Goal: Contribute content: Add original content to the website for others to see

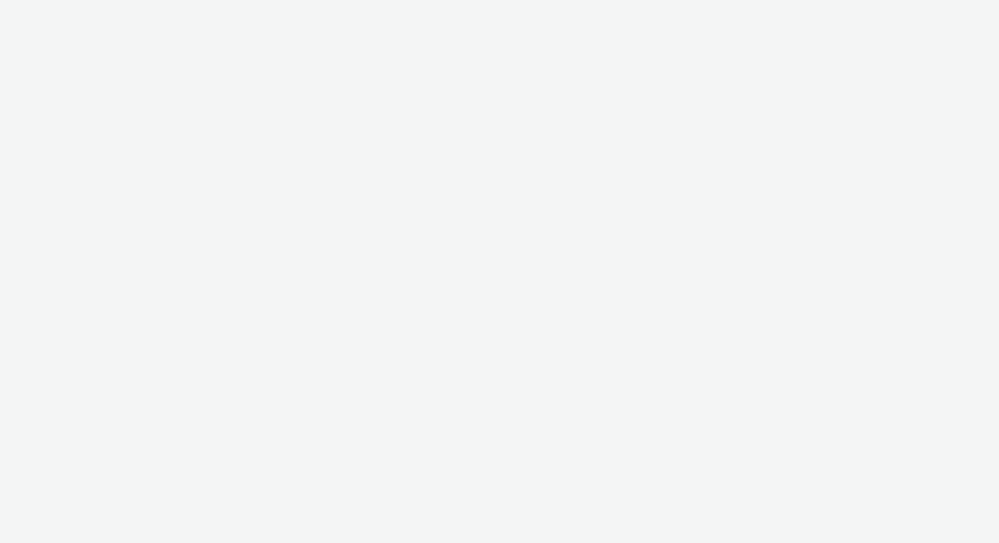
select select "ac009755-aa48-4799-8050-7a339a378eb8"
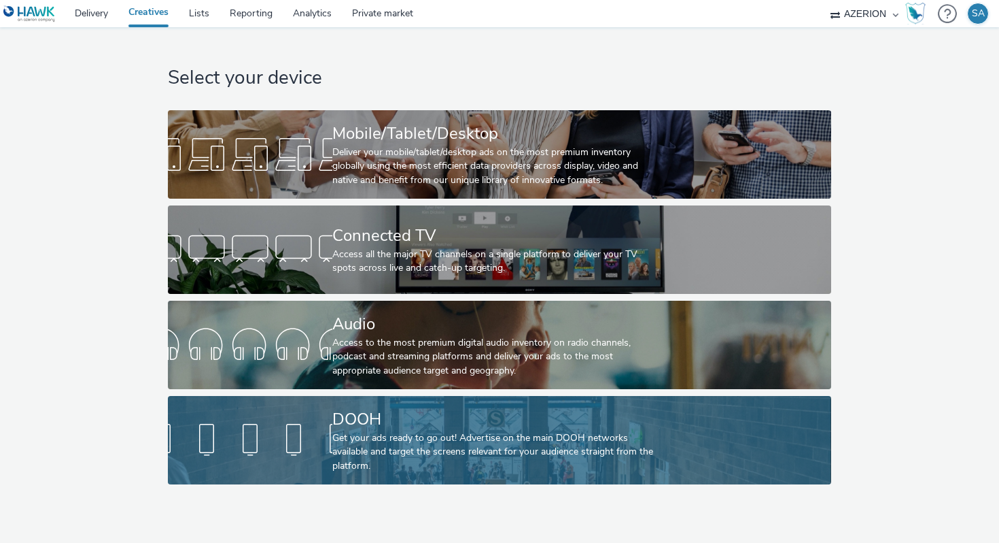
click at [394, 436] on div "Get your ads ready to go out! Advertise on the main DOOH networks available and…" at bounding box center [496, 451] width 329 height 41
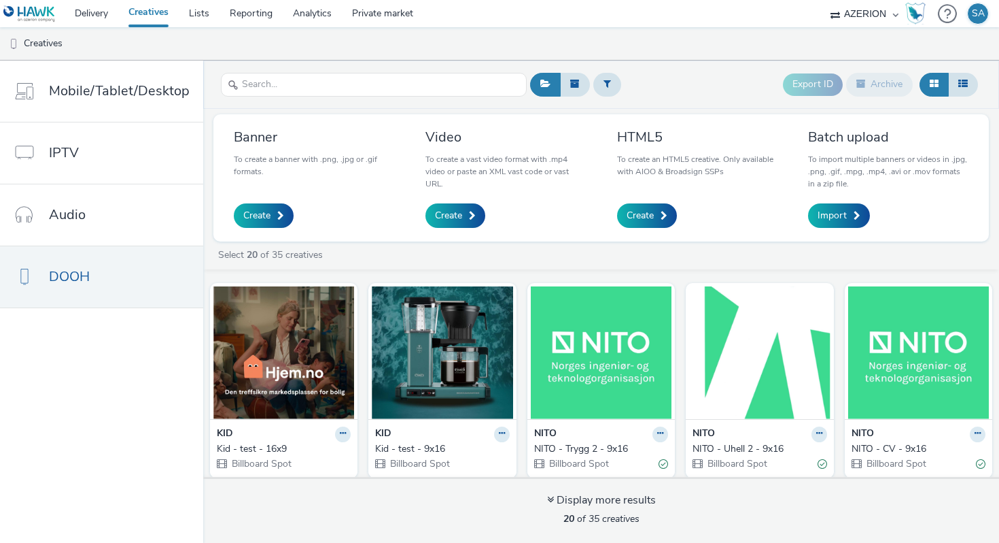
click at [158, 20] on link "Creatives" at bounding box center [148, 13] width 61 height 27
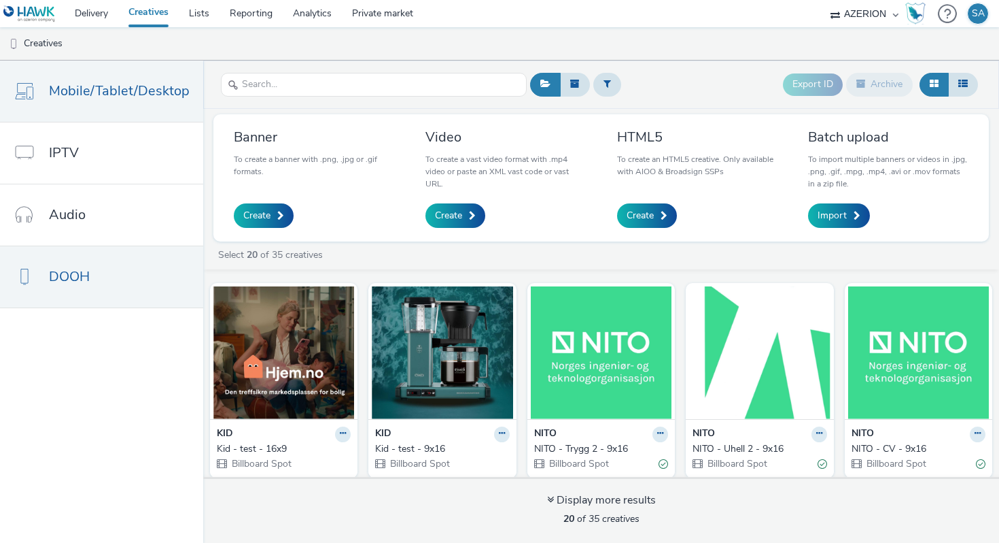
click at [116, 90] on span "Mobile/Tablet/Desktop" at bounding box center [119, 91] width 141 height 20
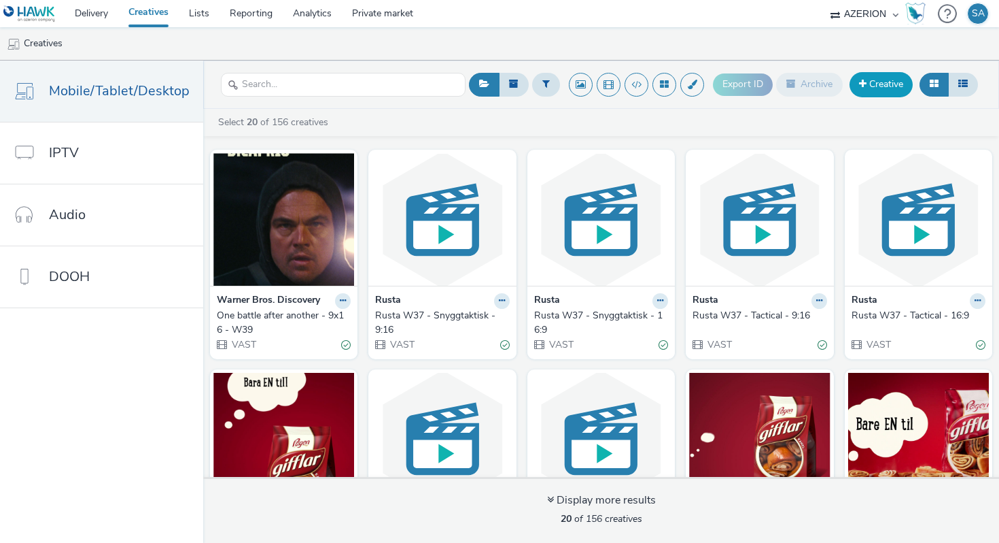
click at [859, 81] on span at bounding box center [862, 84] width 7 height 10
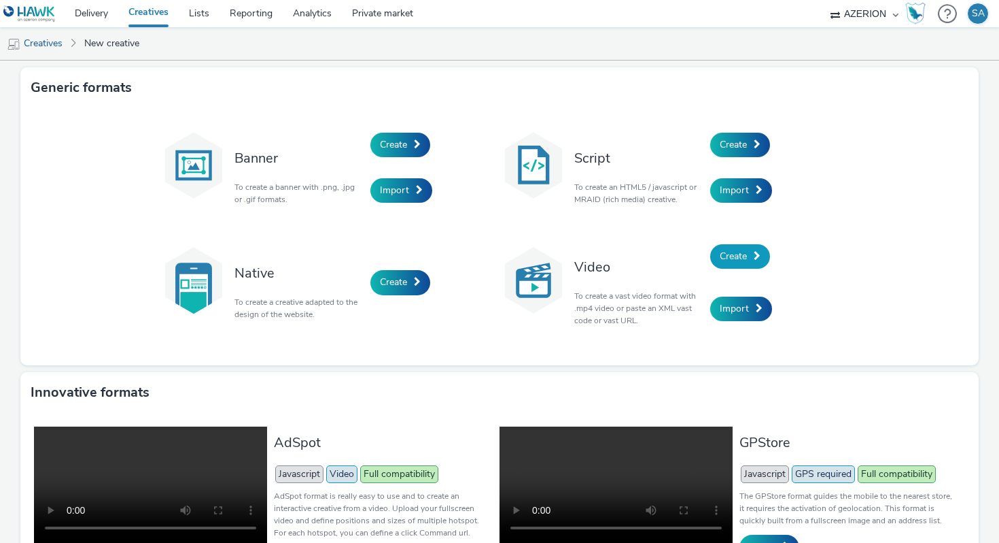
click at [717, 250] on link "Create" at bounding box center [740, 256] width 60 height 24
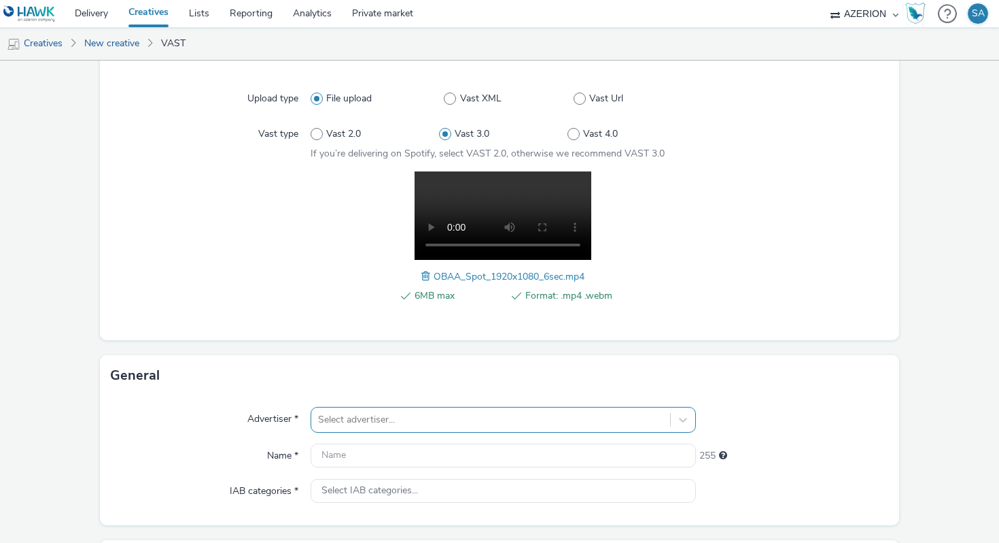
click at [349, 417] on div "Select advertiser..." at bounding box center [503, 420] width 385 height 26
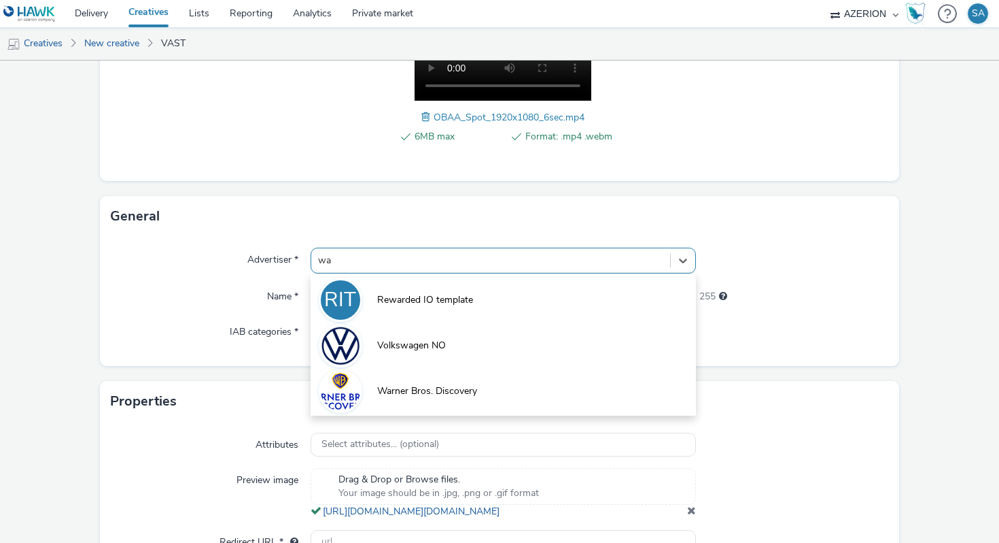
type input "war"
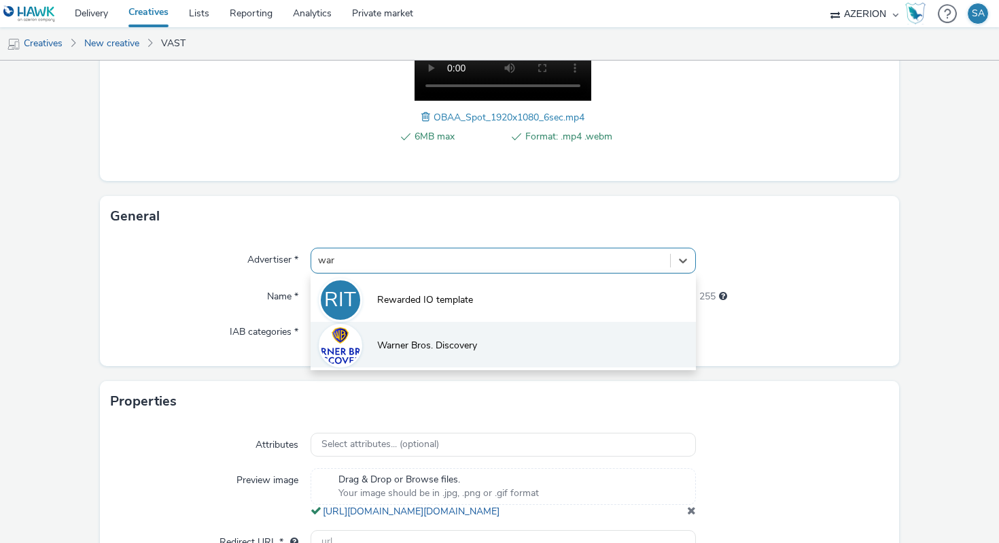
click at [414, 359] on li "Warner Bros. Discovery" at bounding box center [503, 345] width 385 height 46
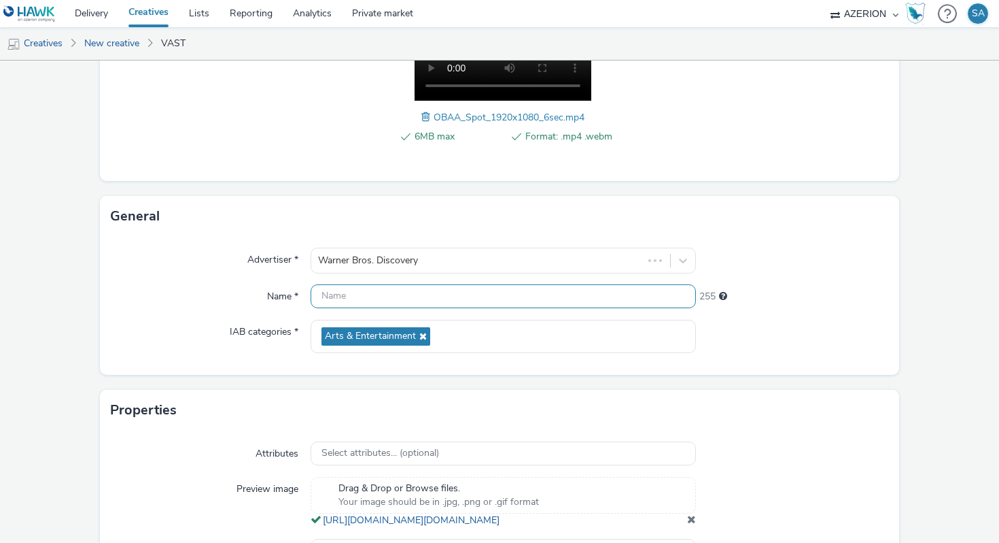
click at [428, 297] on input "text" at bounding box center [503, 296] width 385 height 24
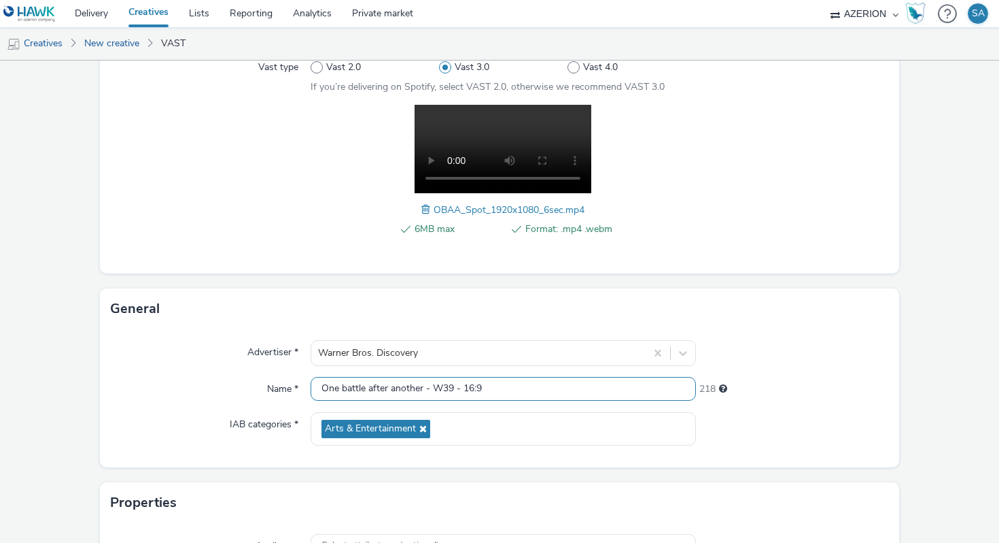
scroll to position [388, 0]
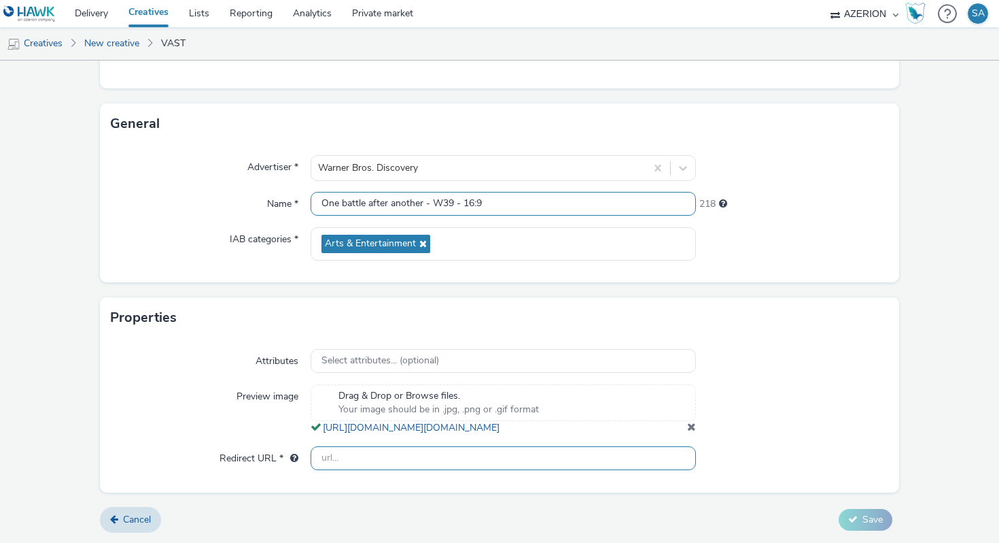
type input "One battle after another - W39 - 16:9"
click at [444, 458] on input "text" at bounding box center [503, 458] width 385 height 24
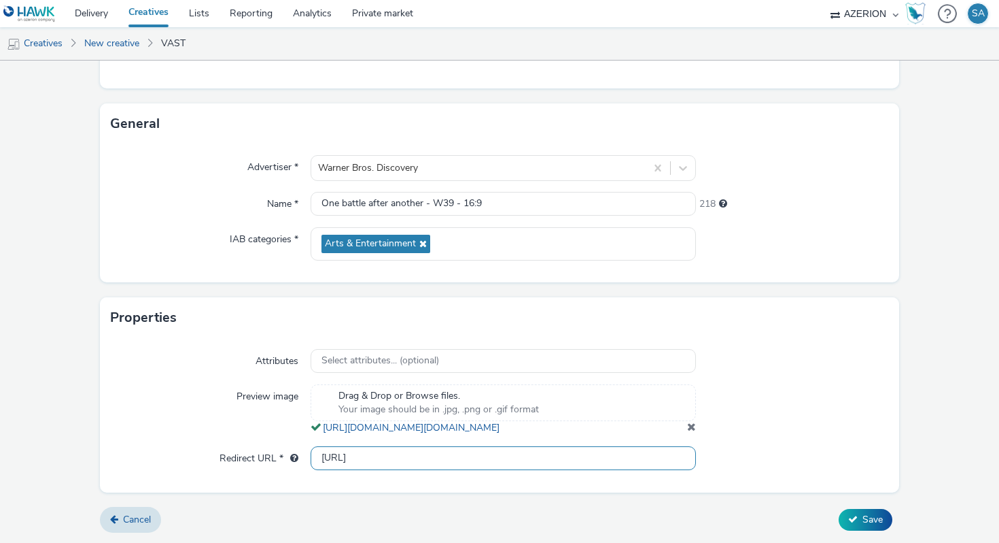
type input "[URL][DOMAIN_NAME]"
click at [861, 510] on button "Save" at bounding box center [866, 520] width 54 height 22
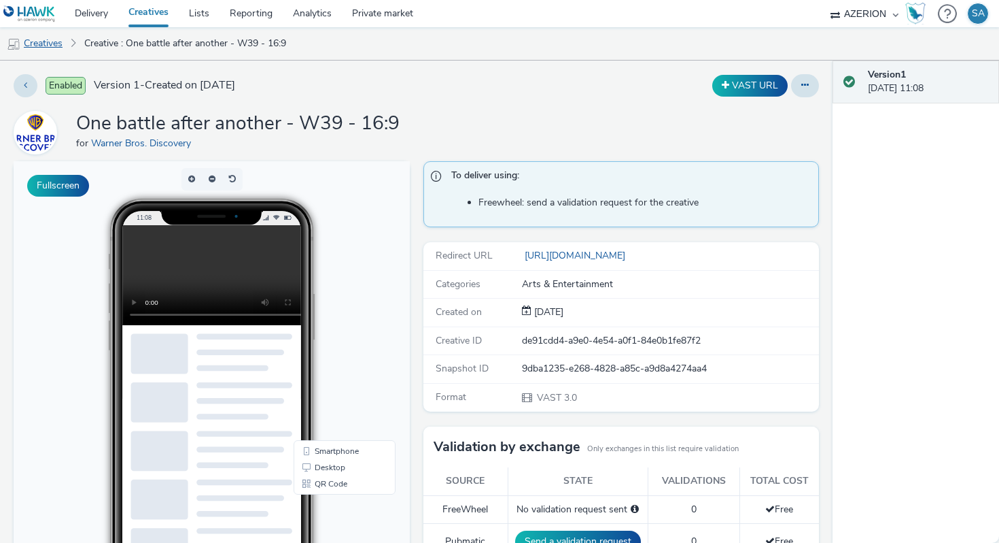
click at [49, 46] on link "Creatives" at bounding box center [34, 43] width 69 height 33
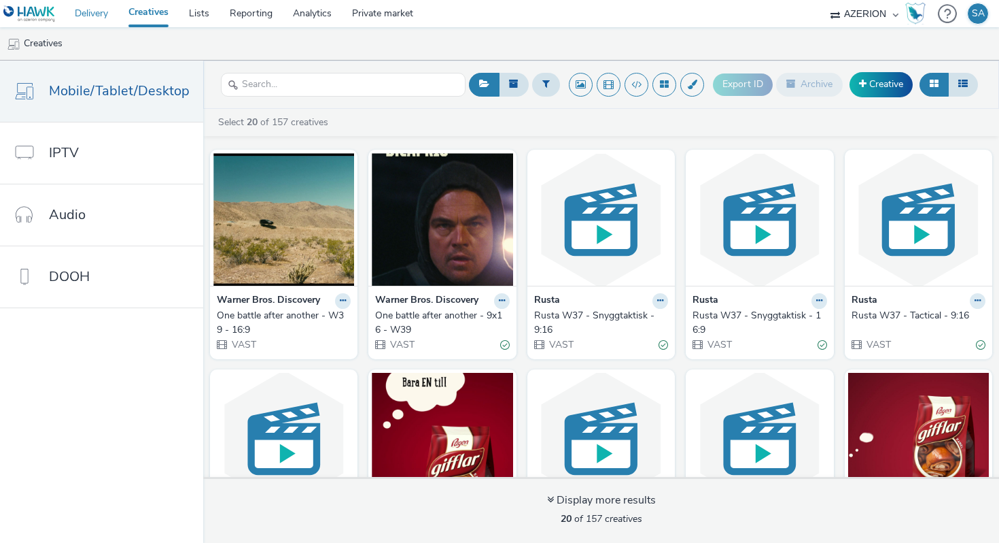
click at [99, 16] on link "Delivery" at bounding box center [92, 13] width 54 height 27
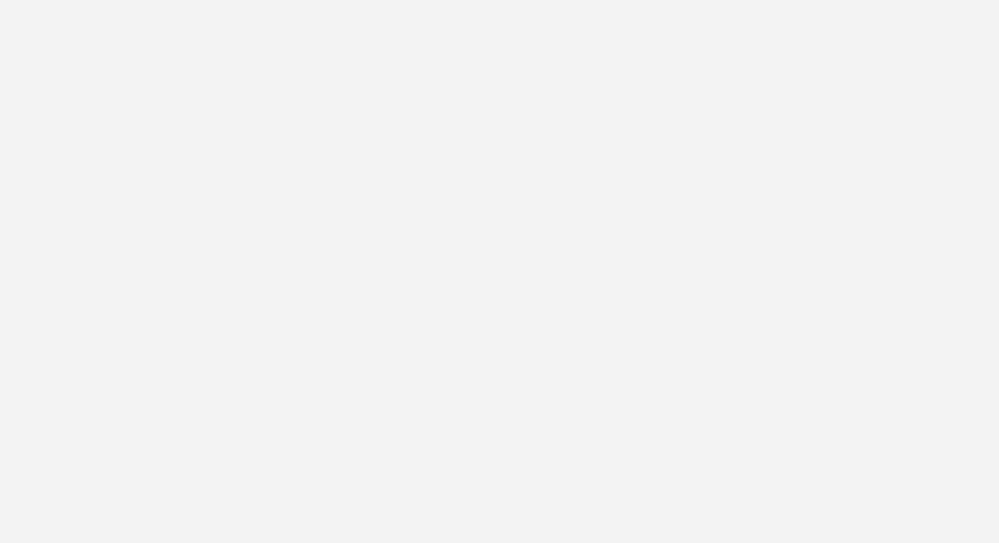
select select "755a2932-8388-41dc-b42e-a838110dfbc5"
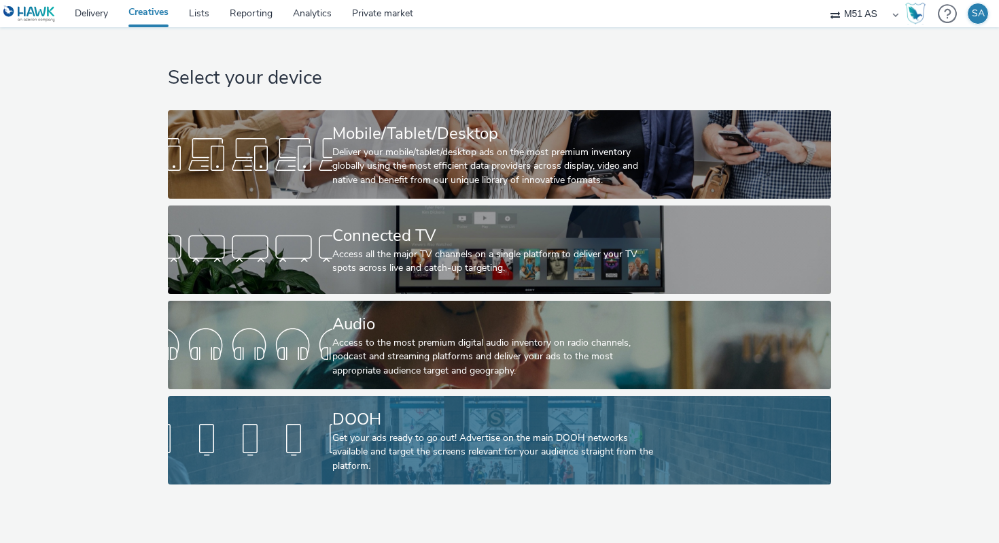
click at [441, 446] on div "Get your ads ready to go out! Advertise on the main DOOH networks available and…" at bounding box center [496, 451] width 329 height 41
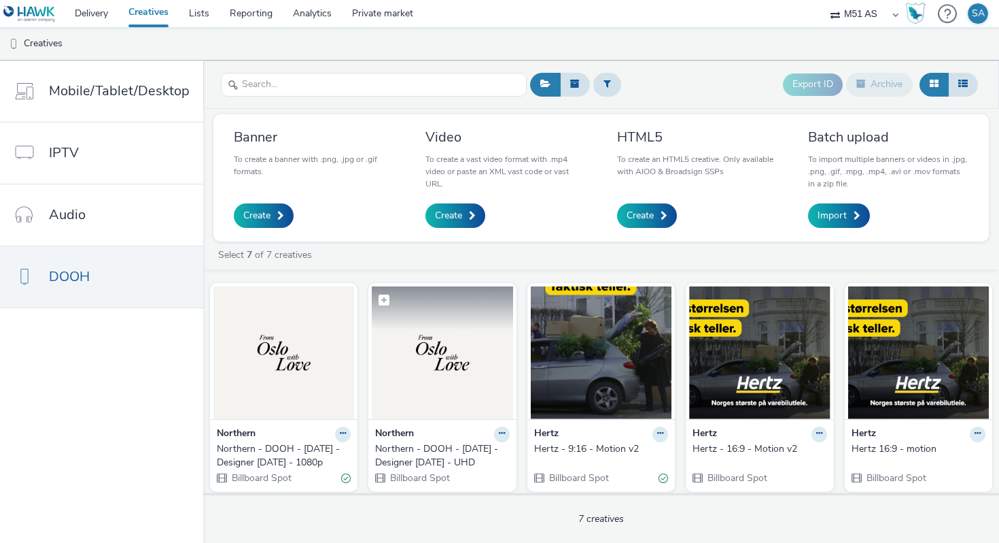
scroll to position [4, 0]
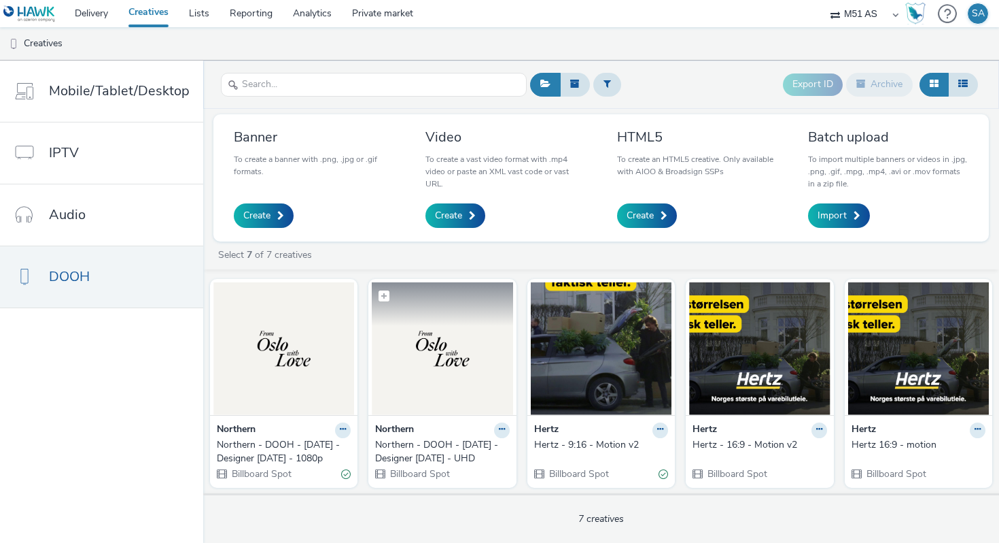
click at [426, 347] on img at bounding box center [442, 348] width 141 height 133
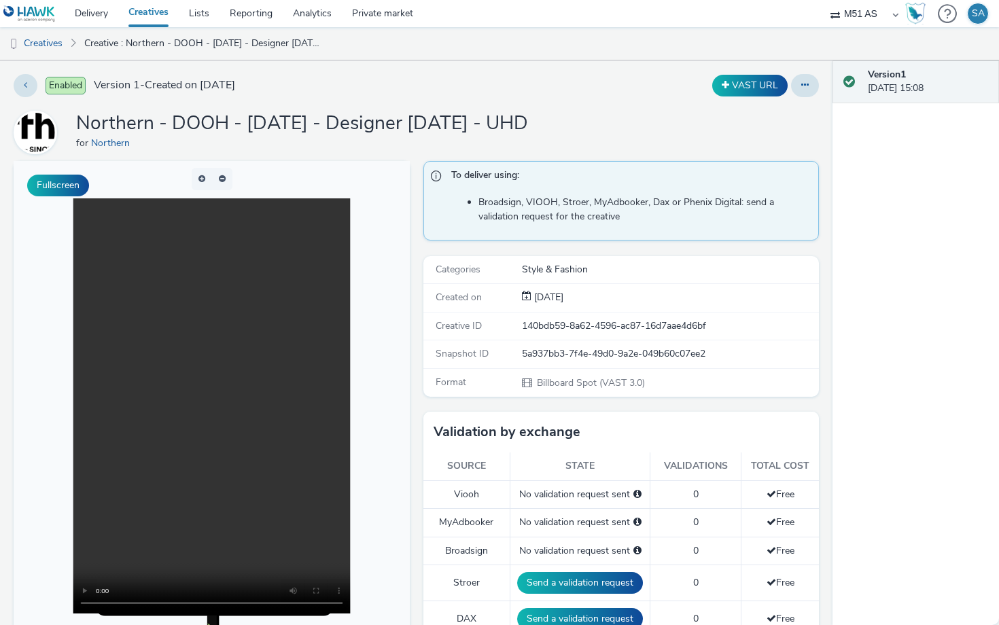
click at [250, 542] on video at bounding box center [211, 406] width 277 height 415
click at [350, 449] on video at bounding box center [211, 406] width 277 height 415
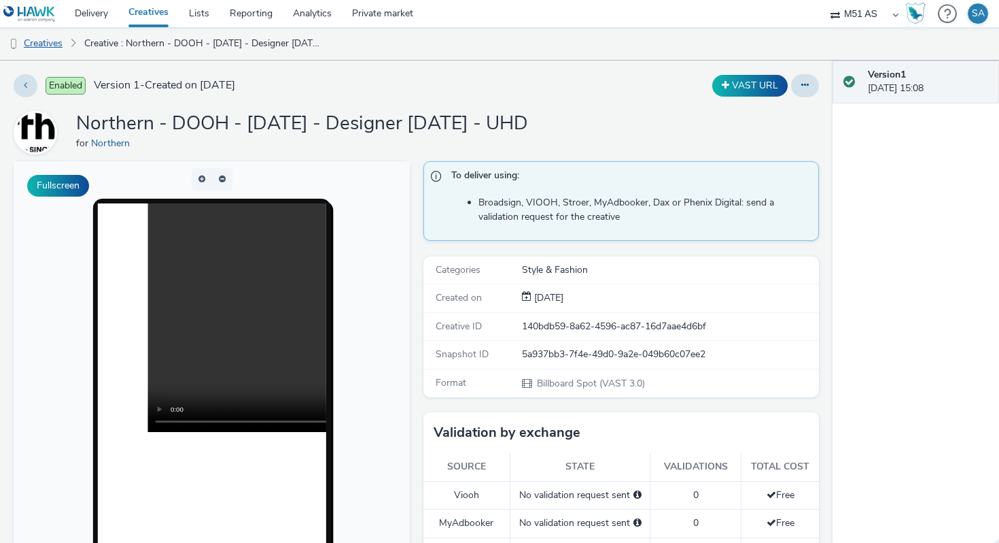
click at [55, 48] on link "Creatives" at bounding box center [34, 43] width 69 height 33
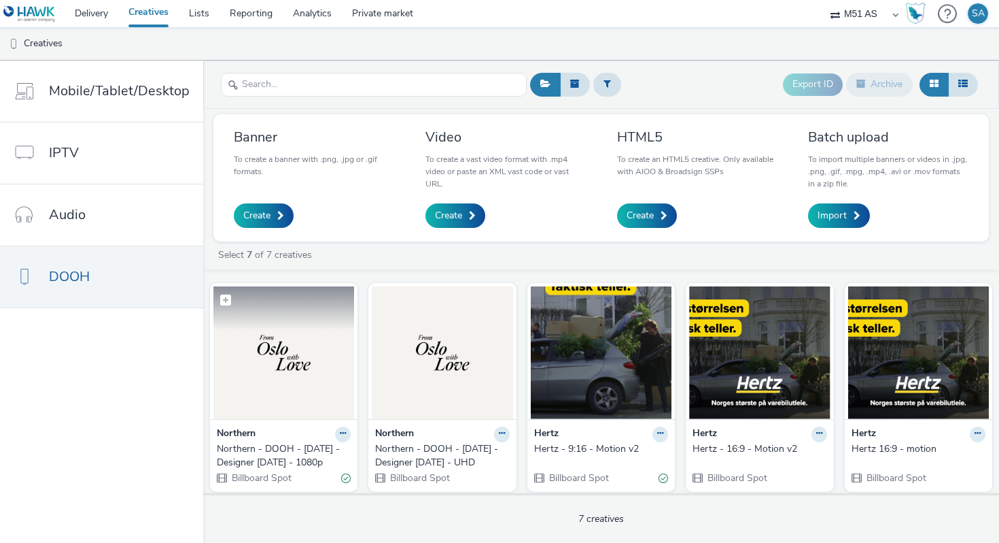
click at [278, 385] on img at bounding box center [283, 352] width 141 height 133
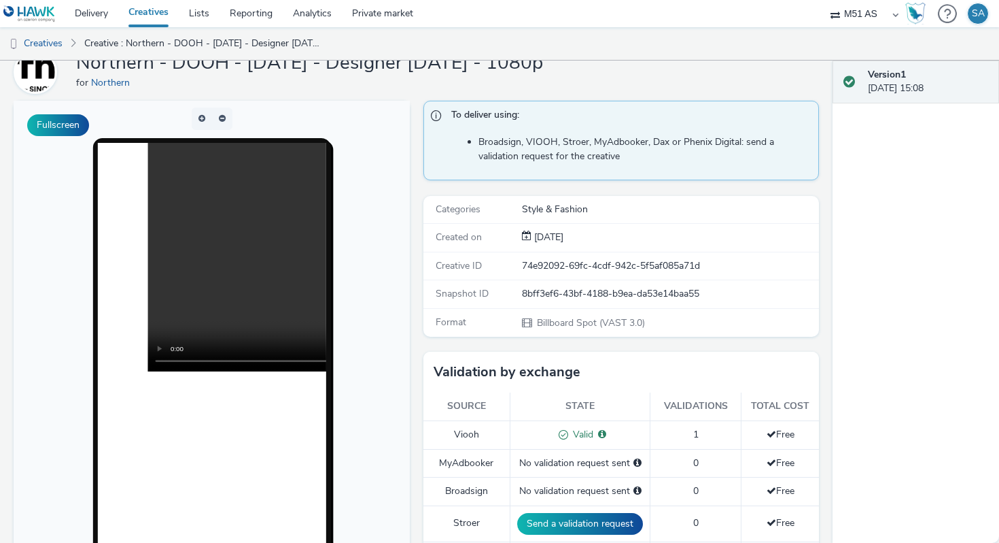
scroll to position [71, 0]
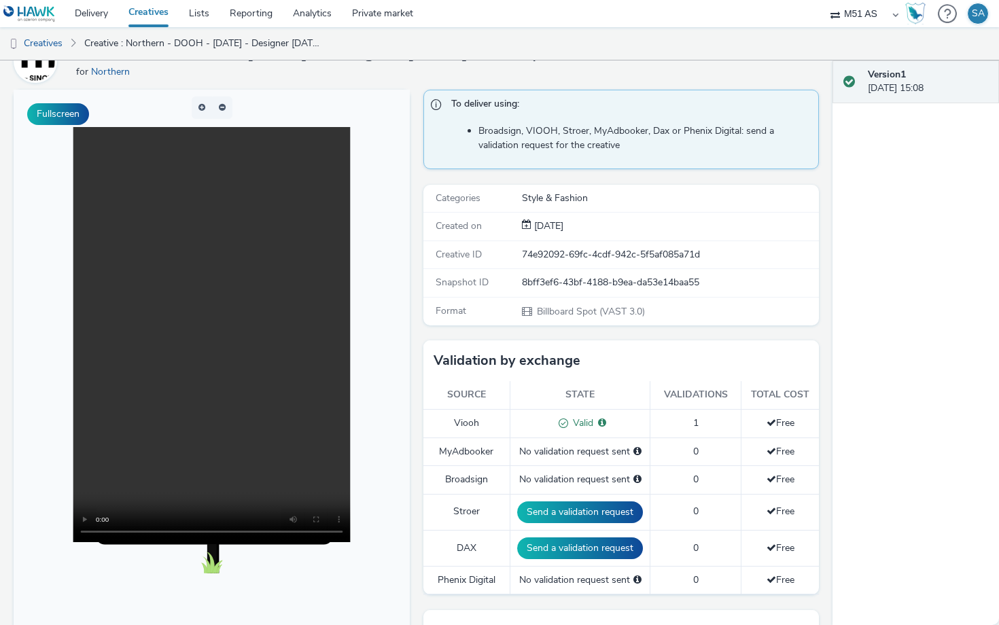
click at [239, 523] on video at bounding box center [211, 334] width 277 height 415
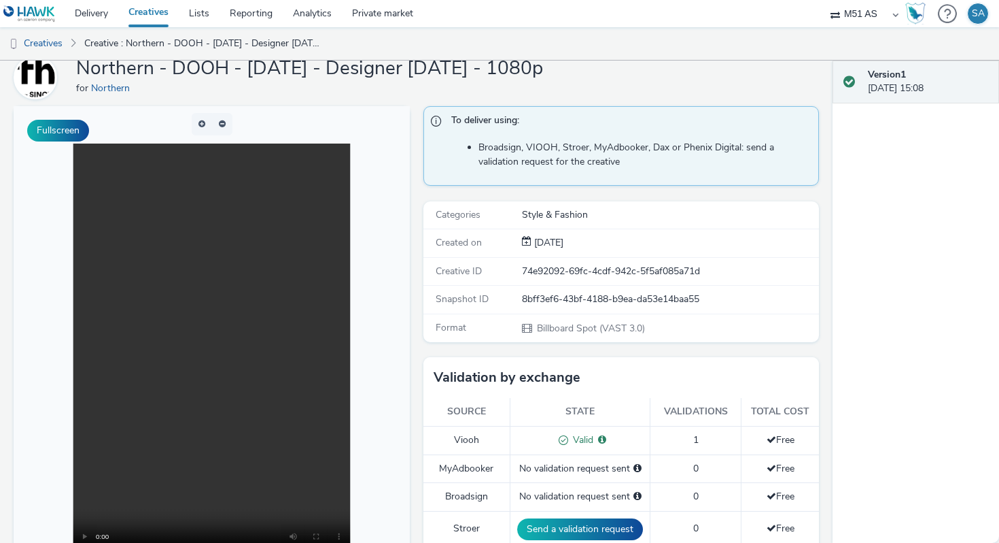
scroll to position [0, 0]
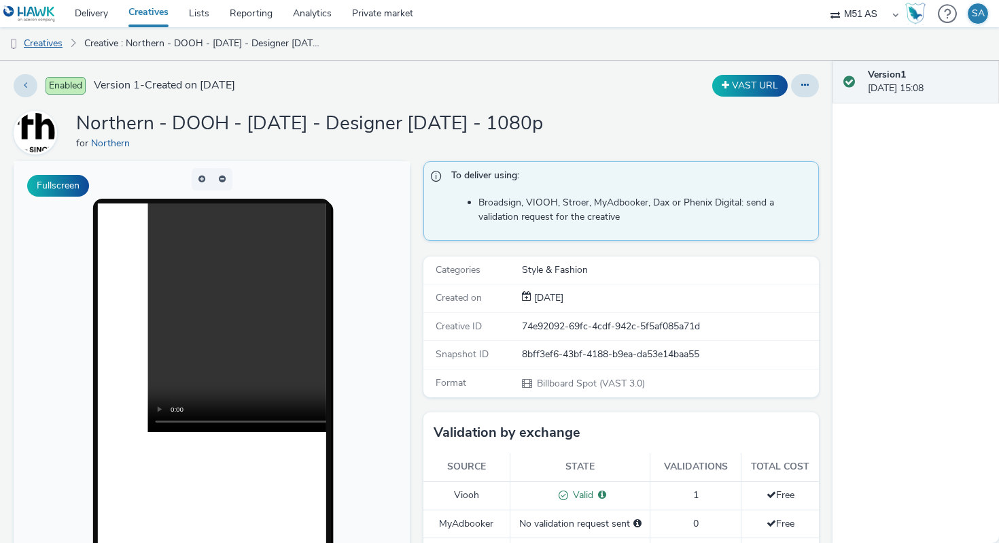
click at [55, 47] on link "Creatives" at bounding box center [34, 43] width 69 height 33
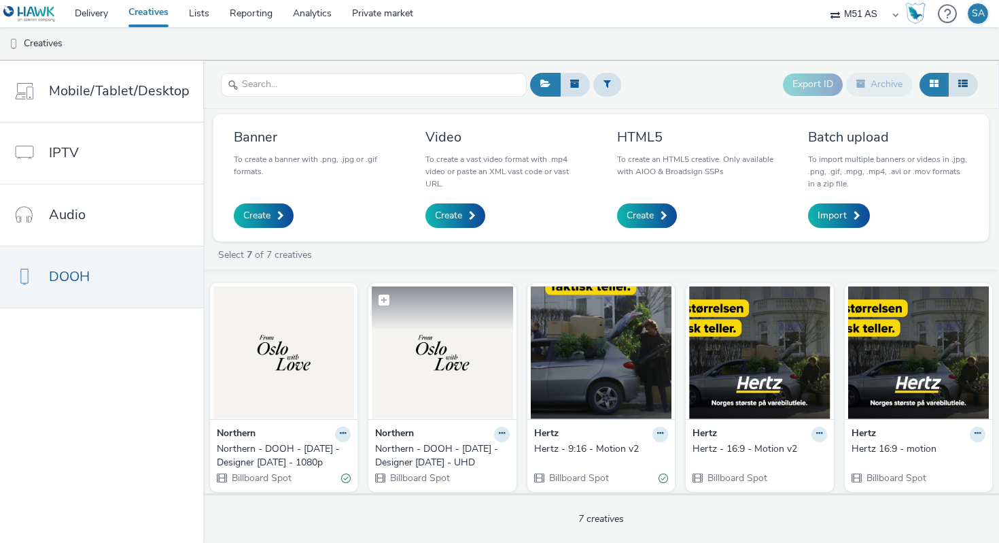
click at [451, 354] on img at bounding box center [442, 352] width 141 height 133
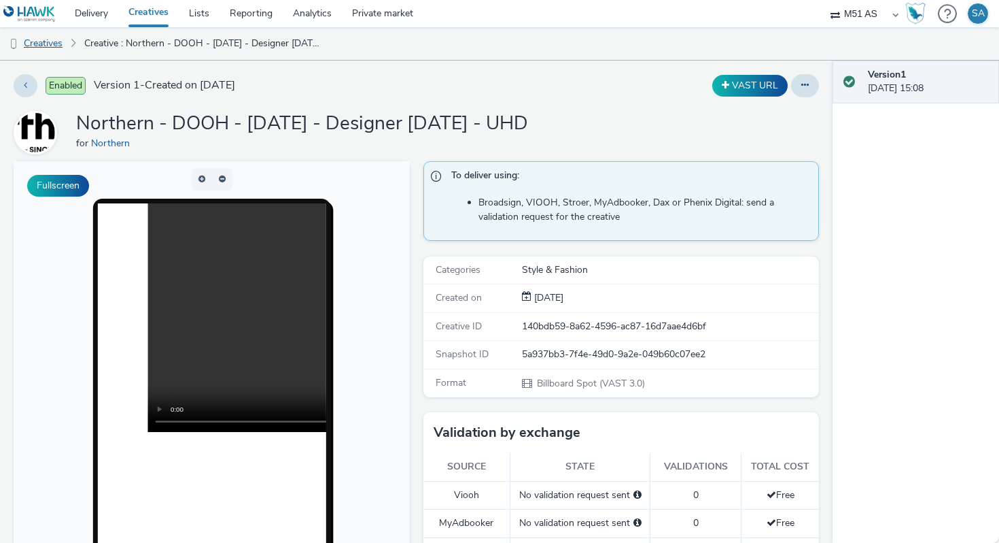
click at [33, 40] on link "Creatives" at bounding box center [34, 43] width 69 height 33
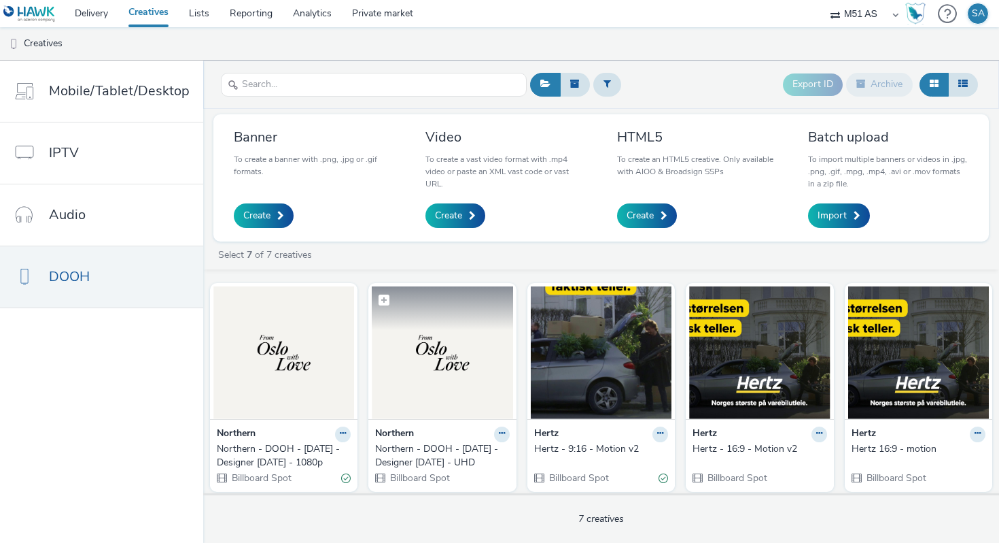
click at [407, 366] on img at bounding box center [442, 352] width 141 height 133
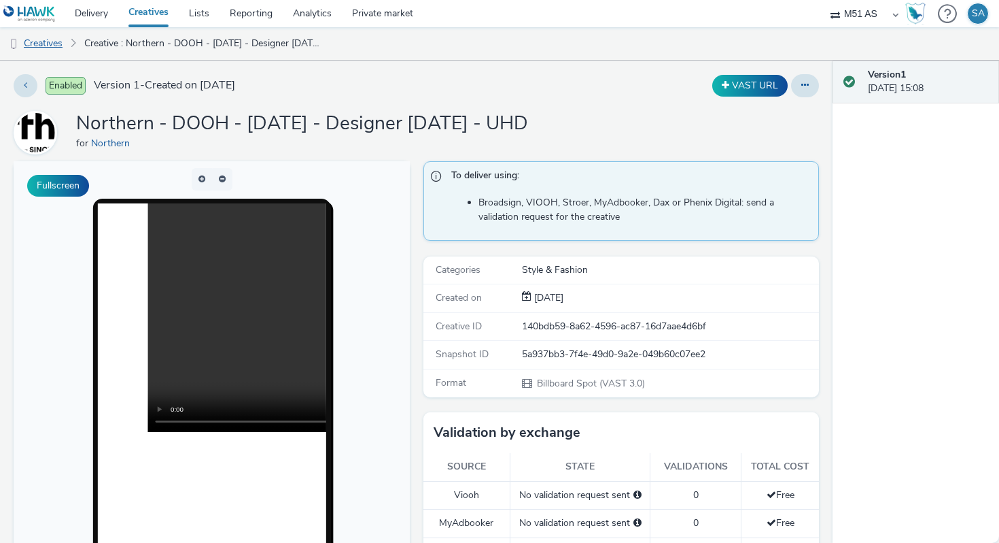
click at [46, 50] on link "Creatives" at bounding box center [34, 43] width 69 height 33
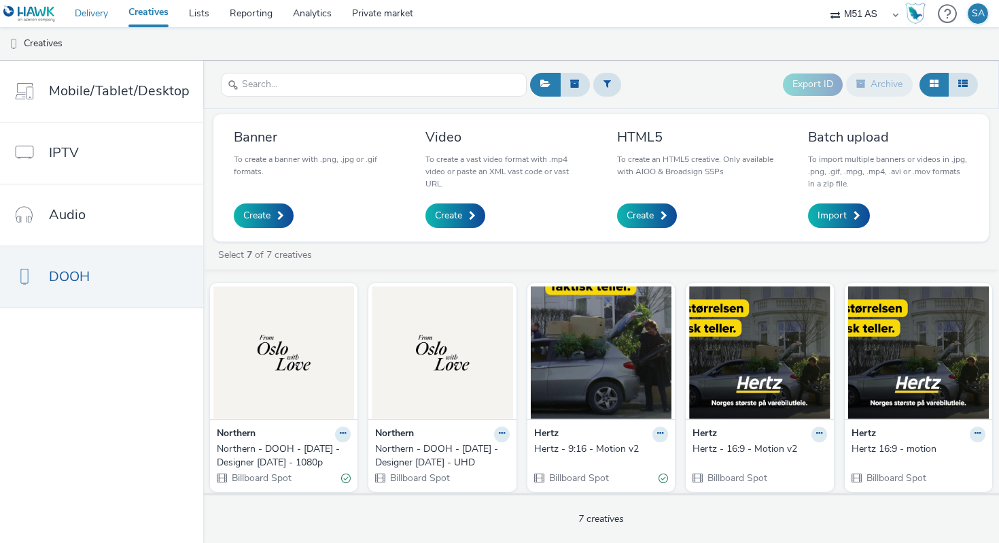
click at [108, 13] on link "Delivery" at bounding box center [92, 13] width 54 height 27
